Goal: Transaction & Acquisition: Subscribe to service/newsletter

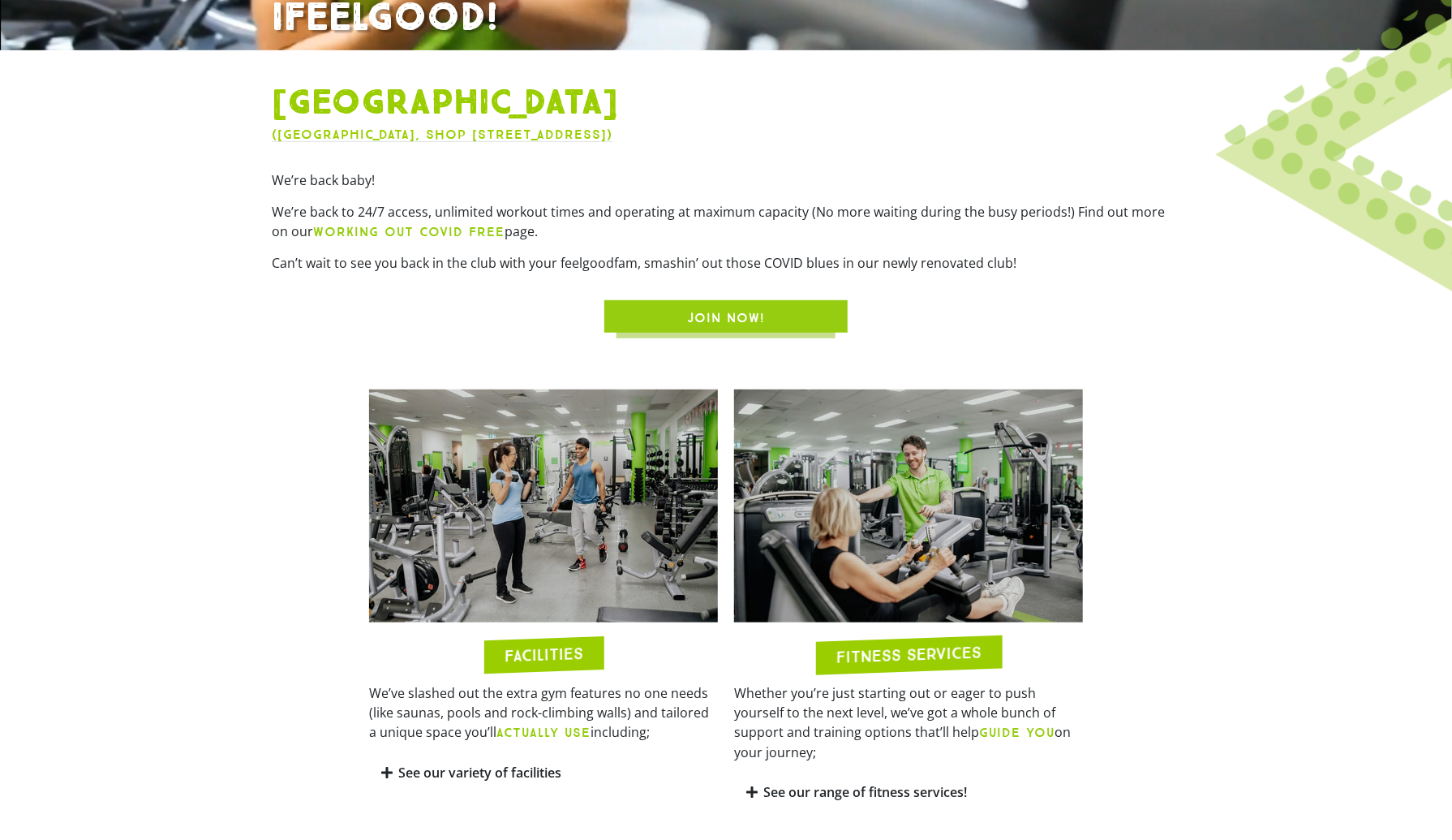
scroll to position [560, 0]
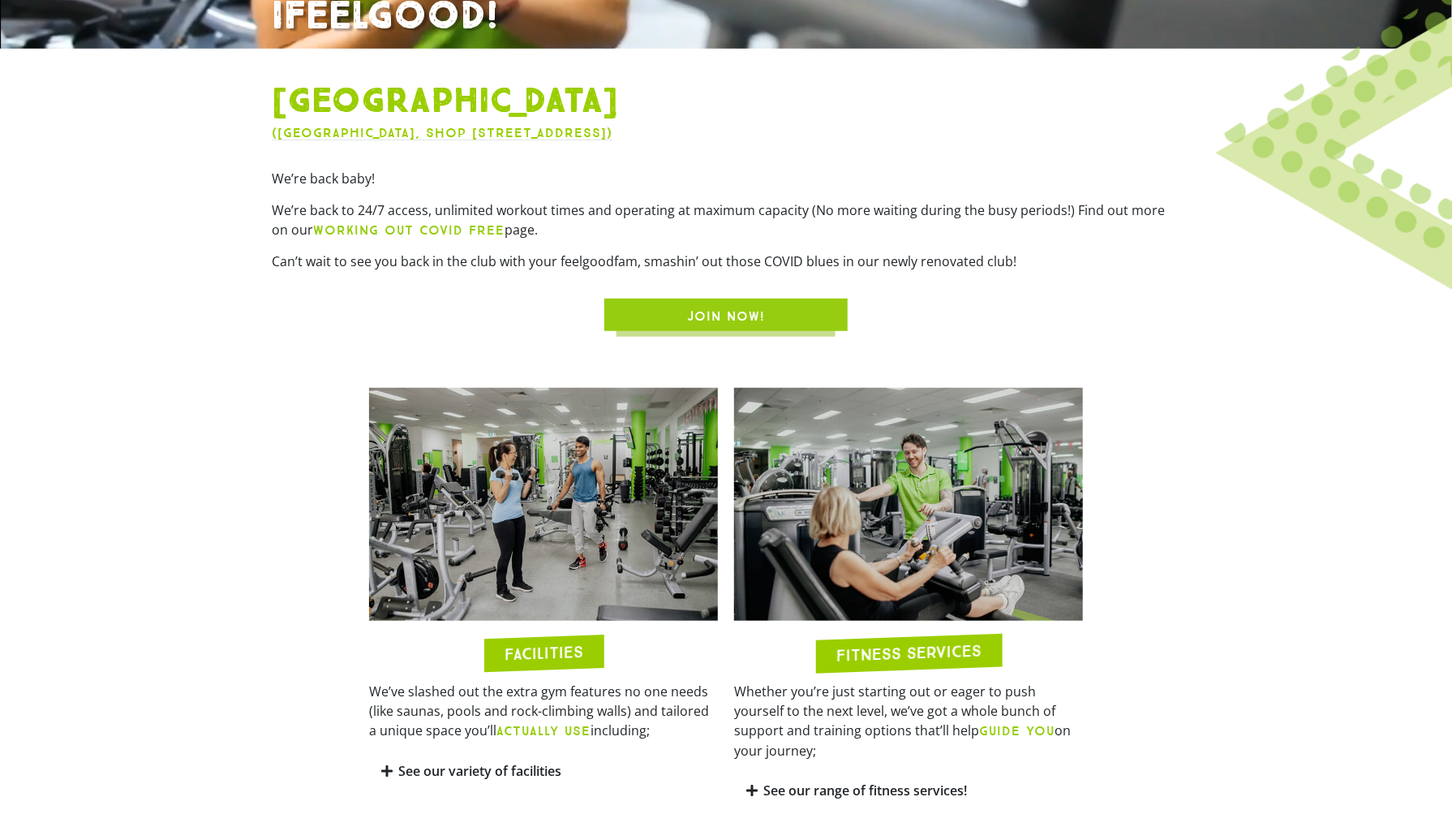
click at [568, 574] on img at bounding box center [543, 504] width 349 height 233
click at [539, 650] on h2 "FACILITIES" at bounding box center [543, 653] width 79 height 19
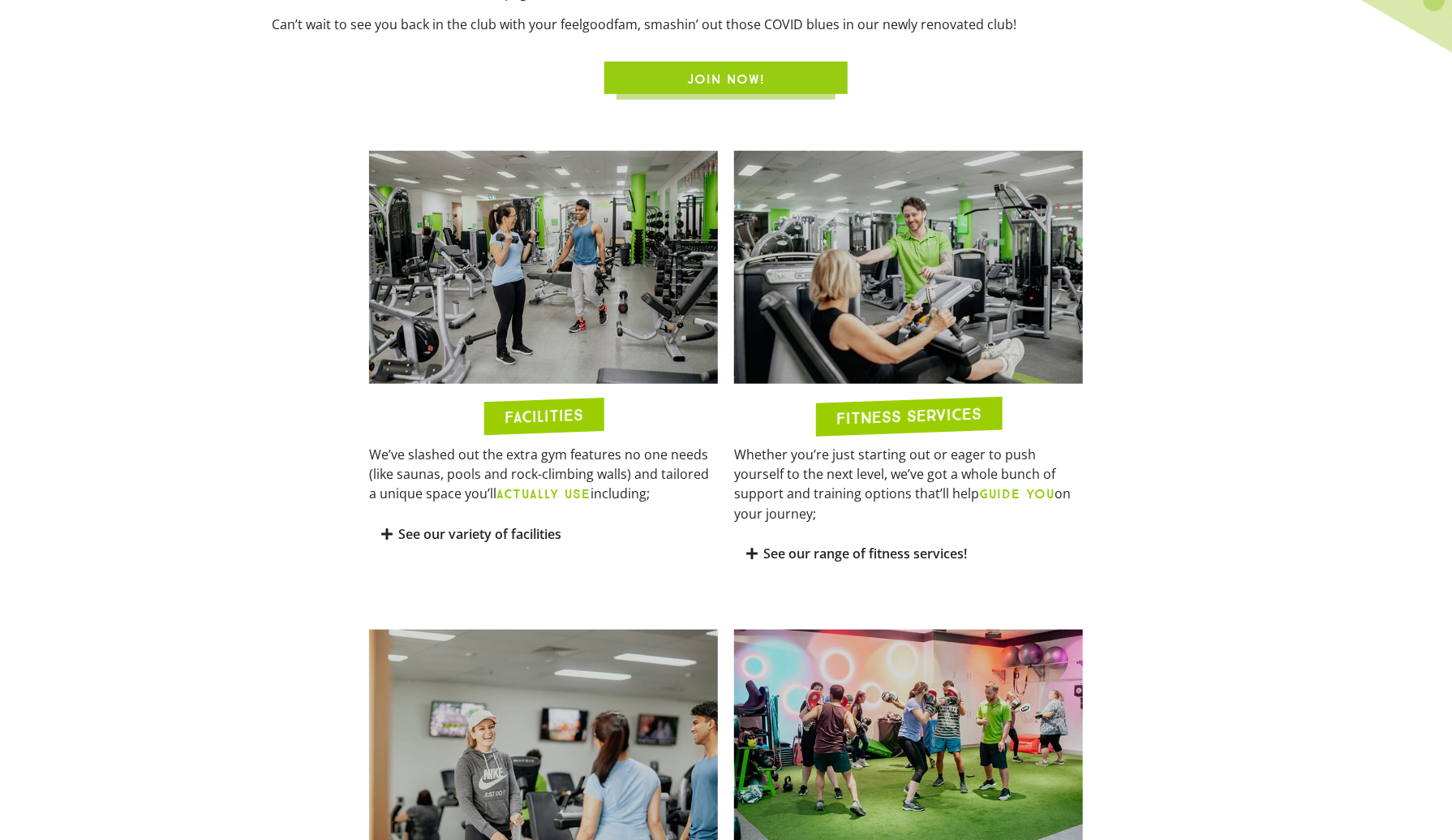
click at [381, 537] on icon at bounding box center [387, 534] width 11 height 13
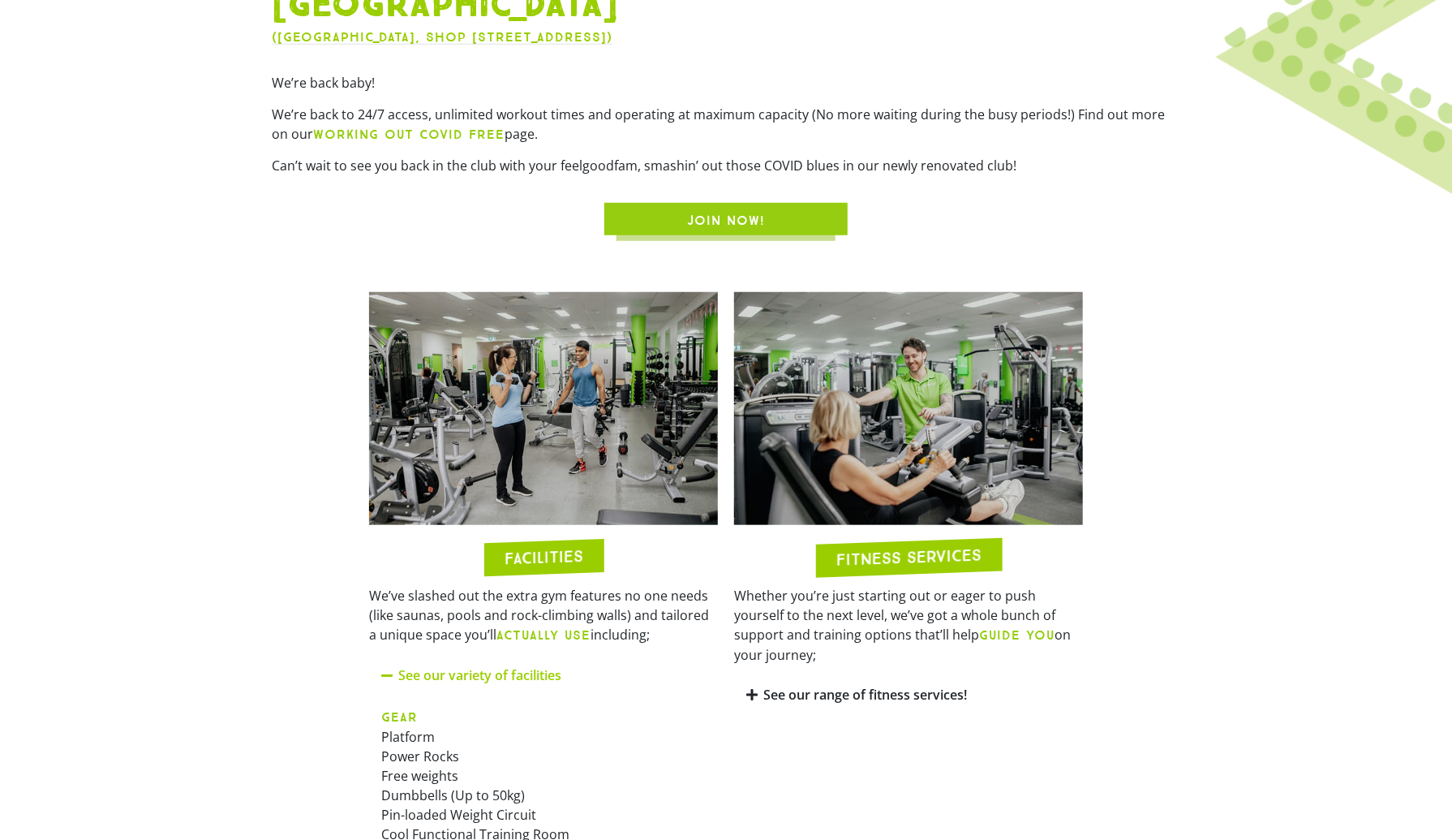
scroll to position [647, 0]
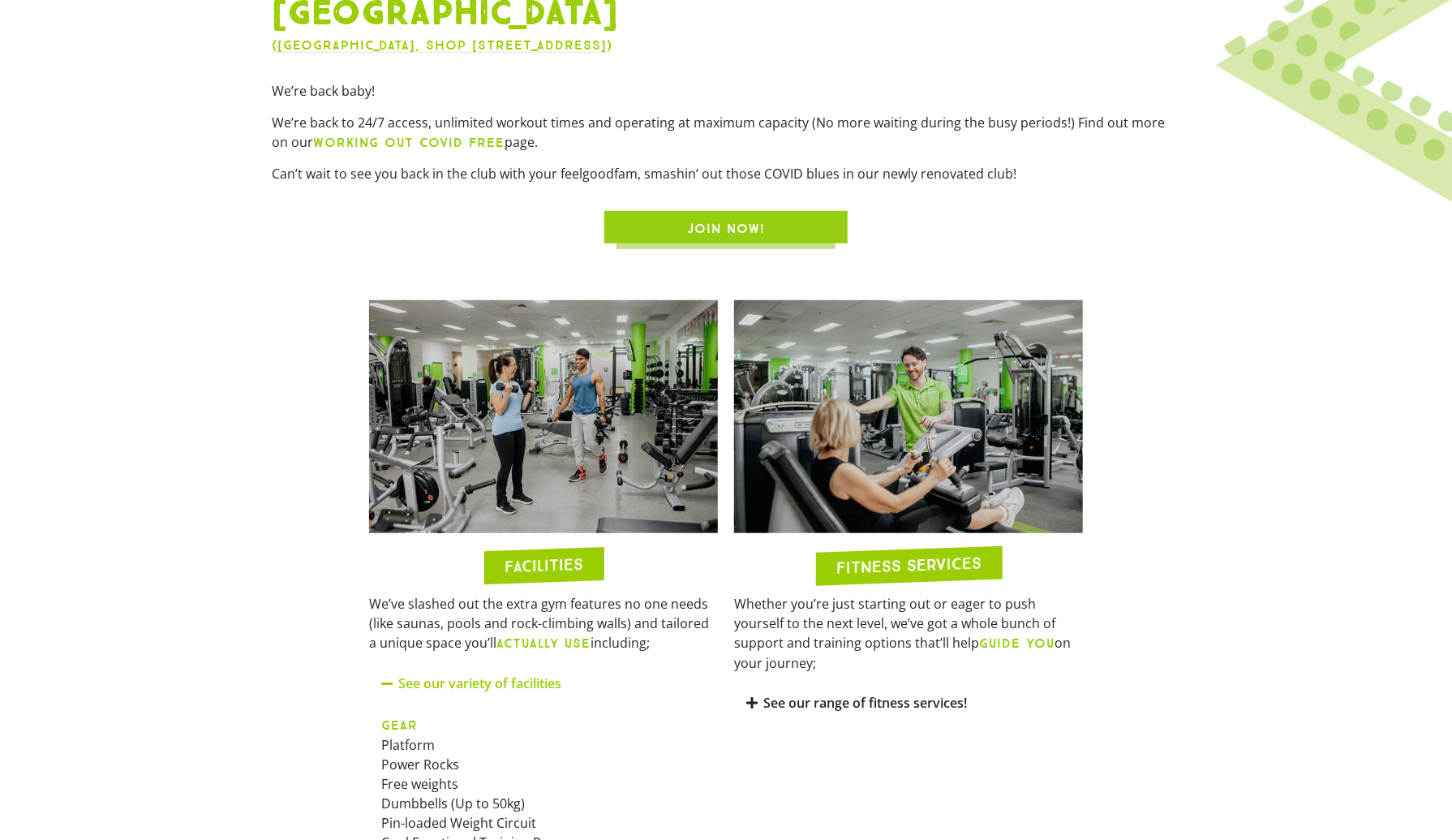
click at [584, 418] on img at bounding box center [543, 417] width 349 height 233
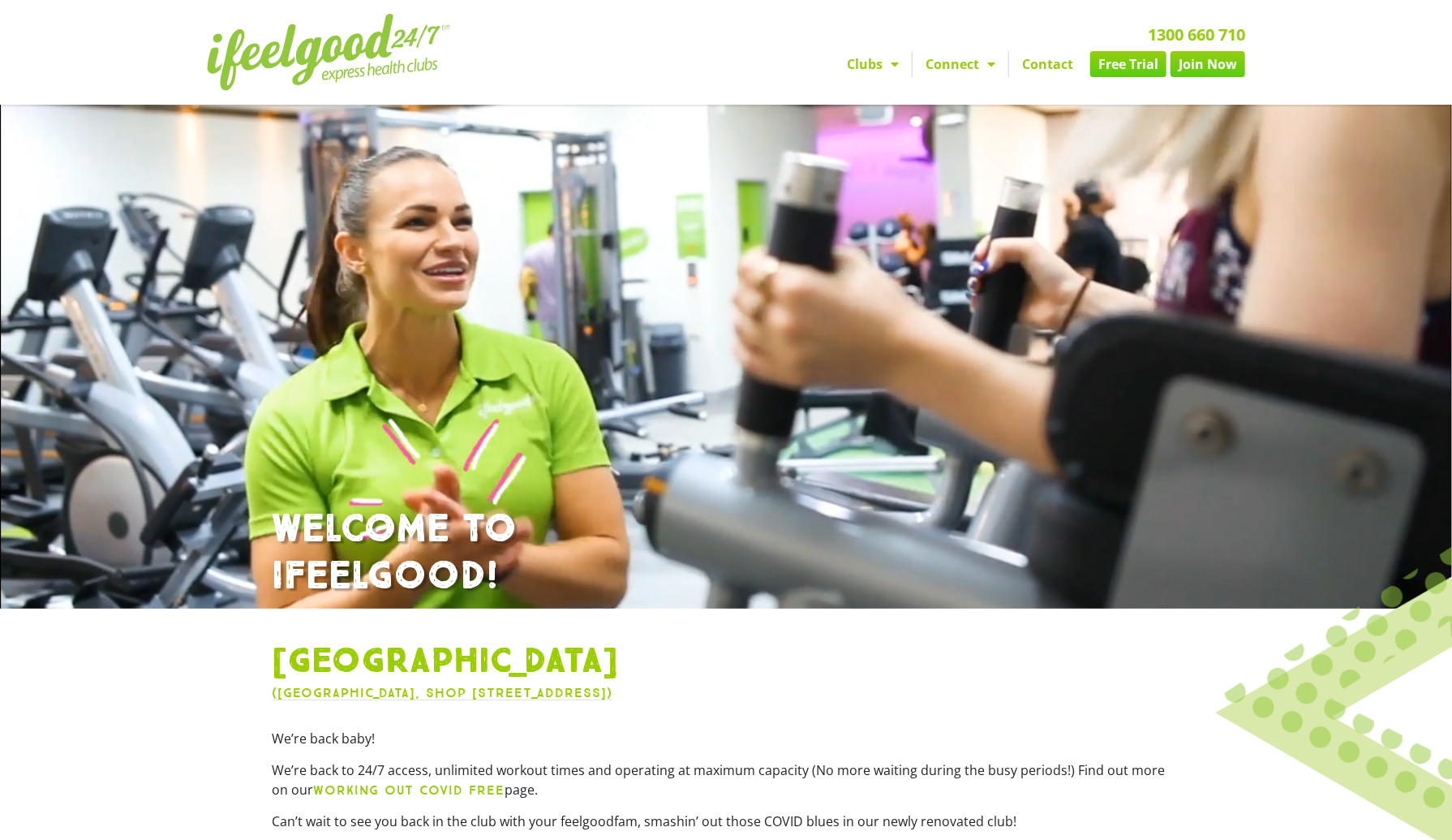
scroll to position [3, 0]
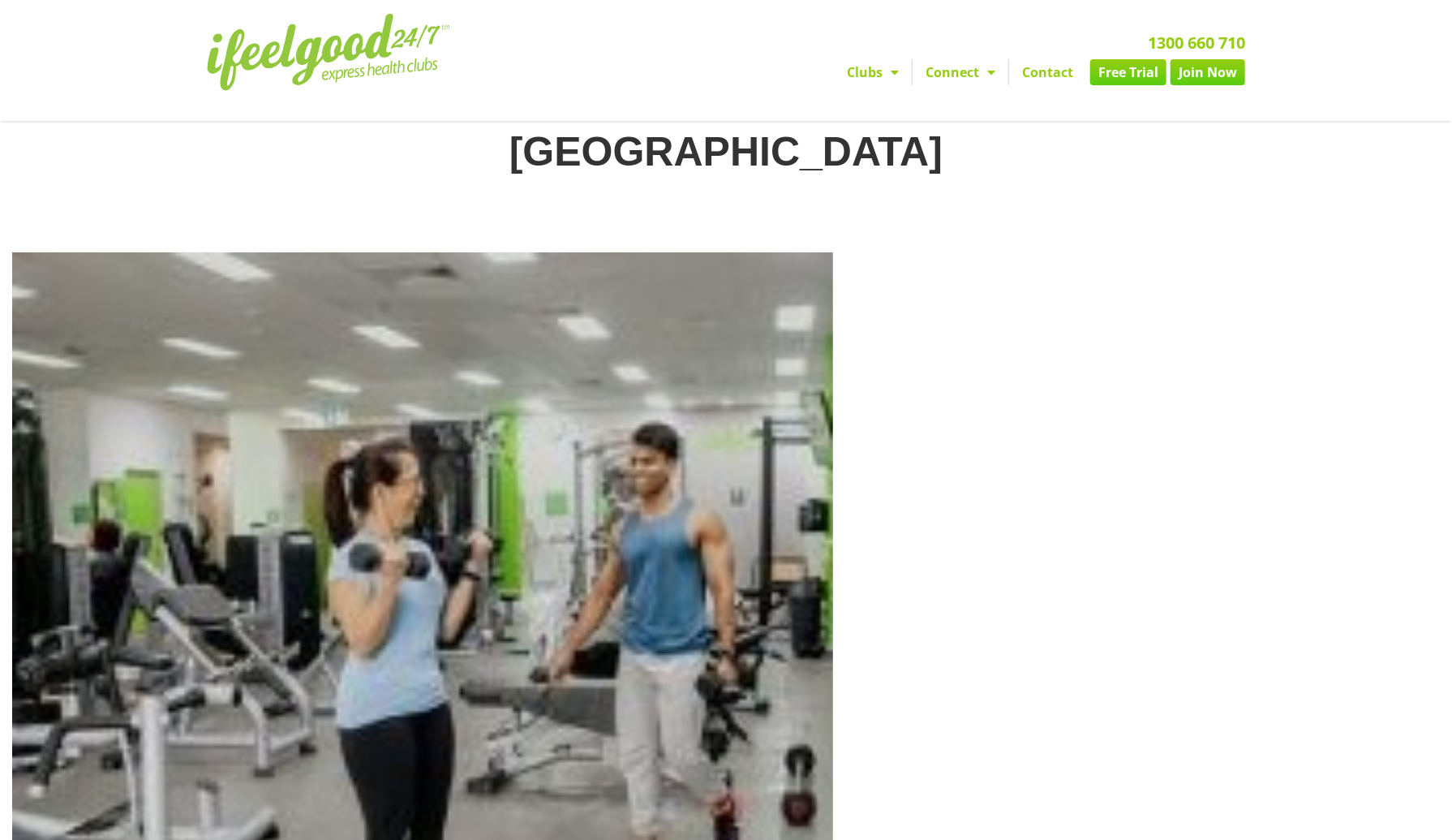
click at [1190, 72] on link "Join Now" at bounding box center [1208, 72] width 74 height 26
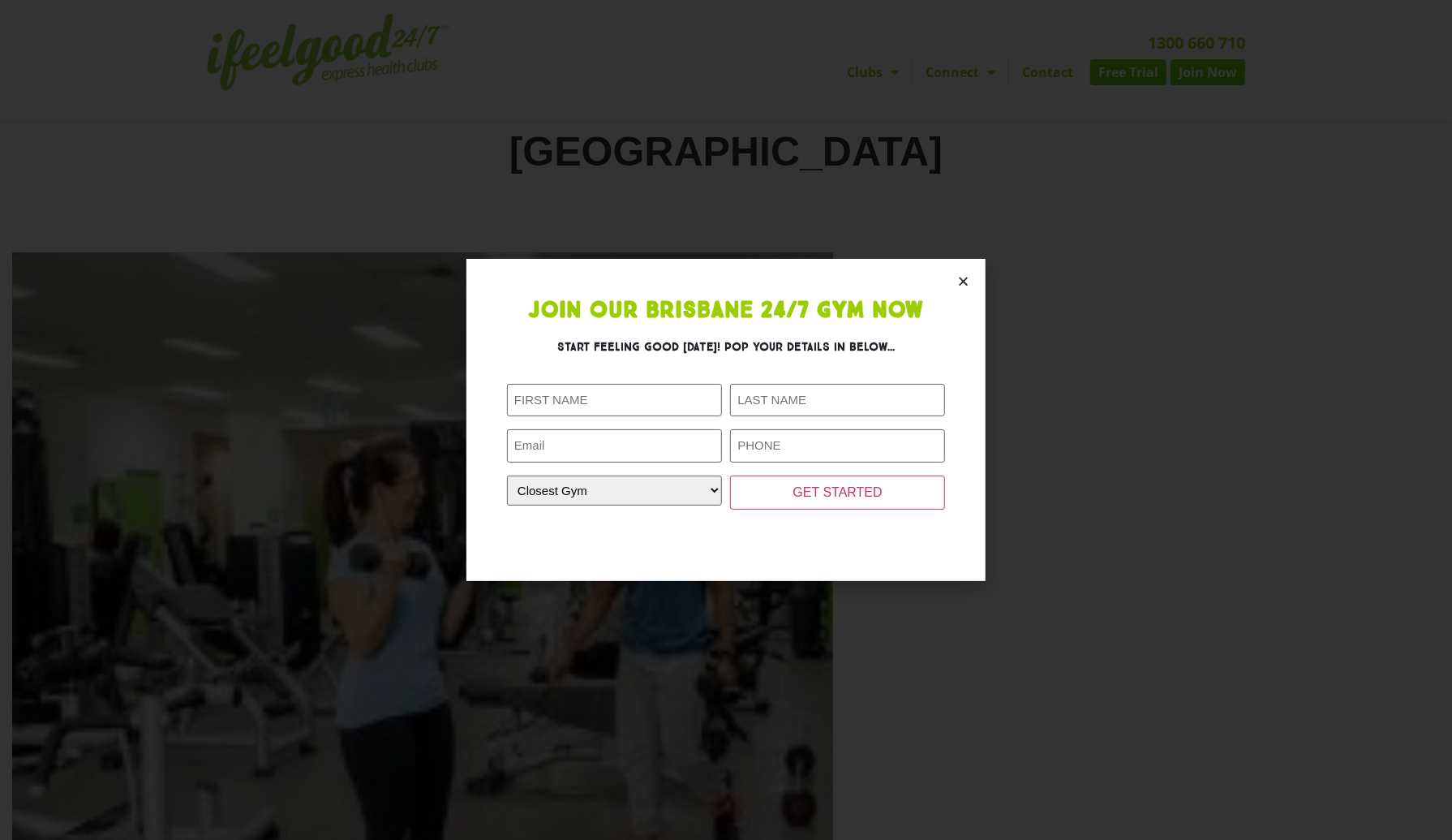
click at [966, 279] on icon "Close" at bounding box center [963, 280] width 12 height 12
